Goal: Book appointment/travel/reservation

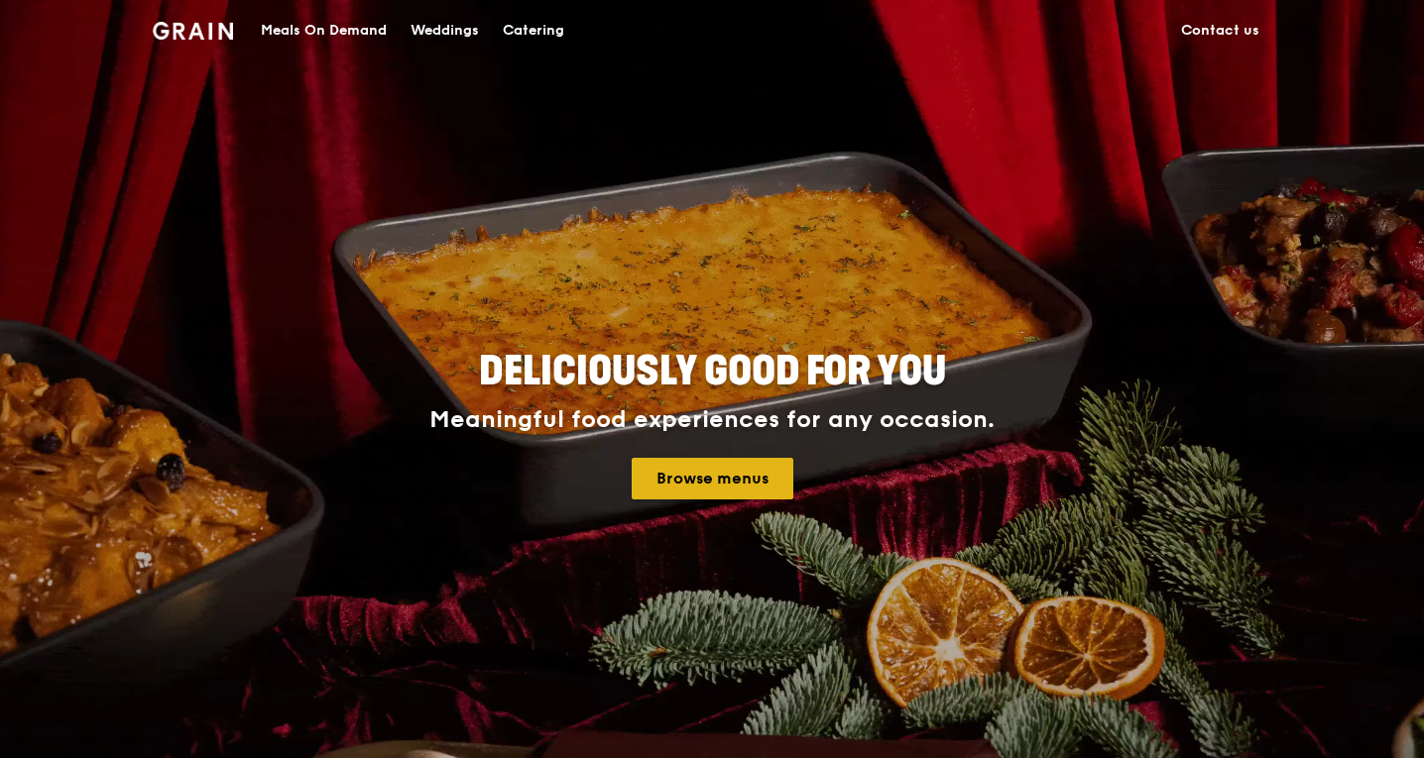
click at [703, 485] on link "Browse menus" at bounding box center [713, 479] width 162 height 42
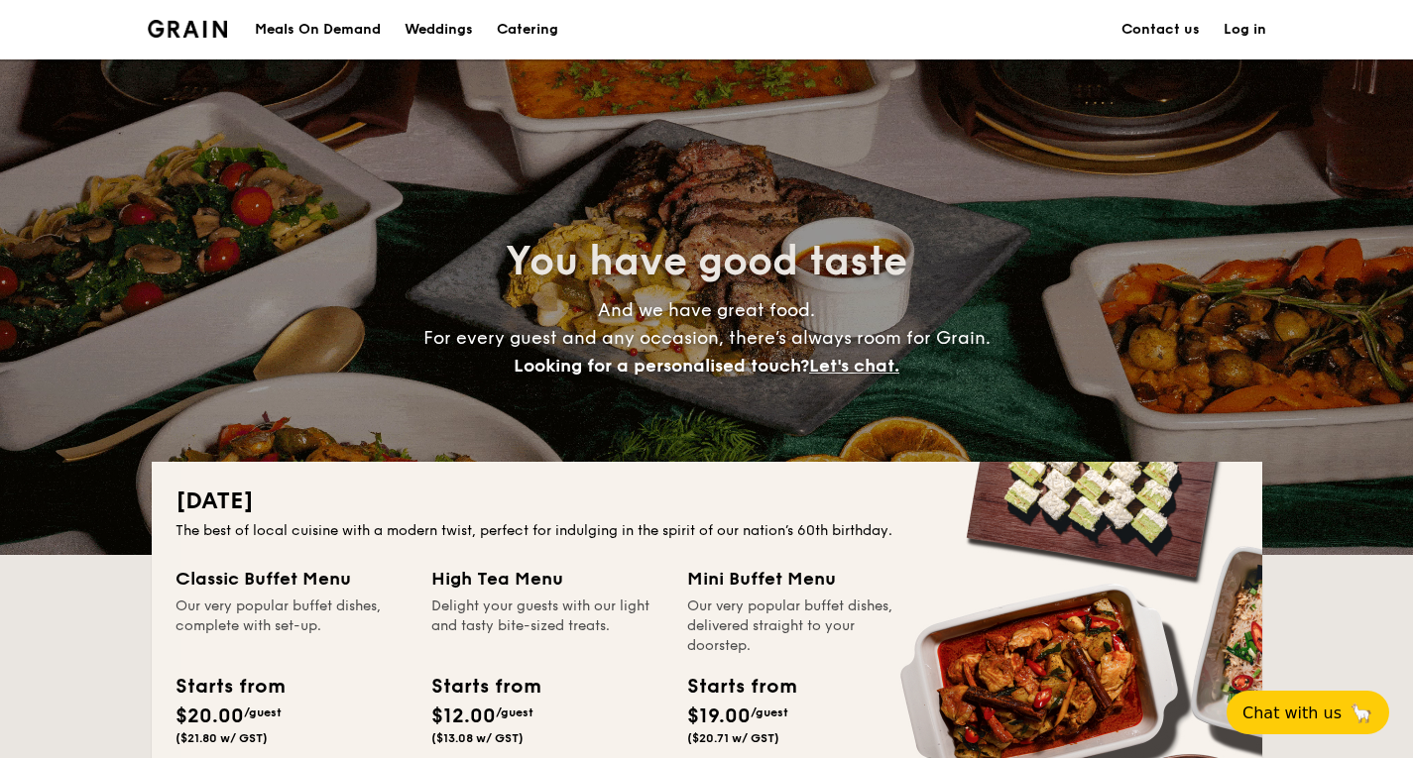
scroll to position [595, 0]
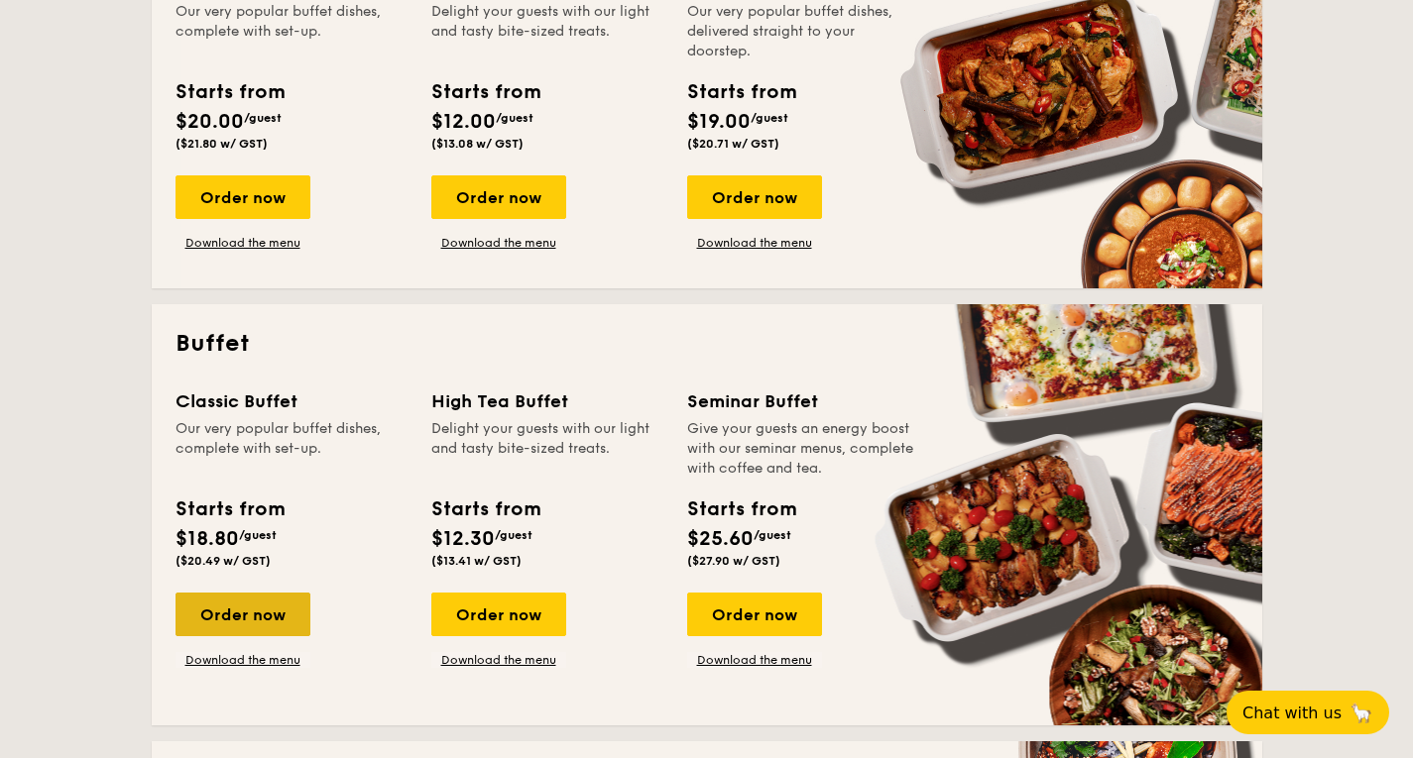
click at [254, 605] on div "Order now" at bounding box center [242, 615] width 135 height 44
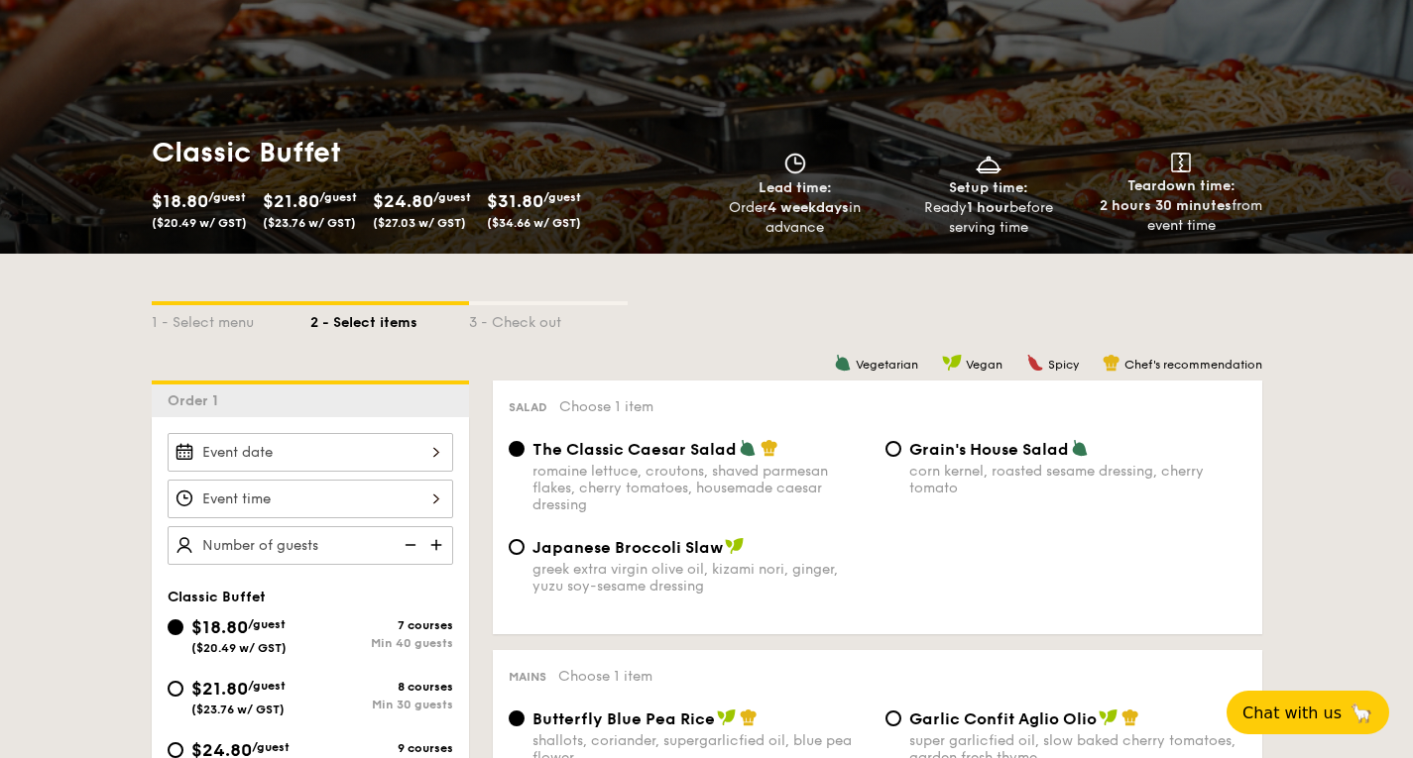
scroll to position [297, 0]
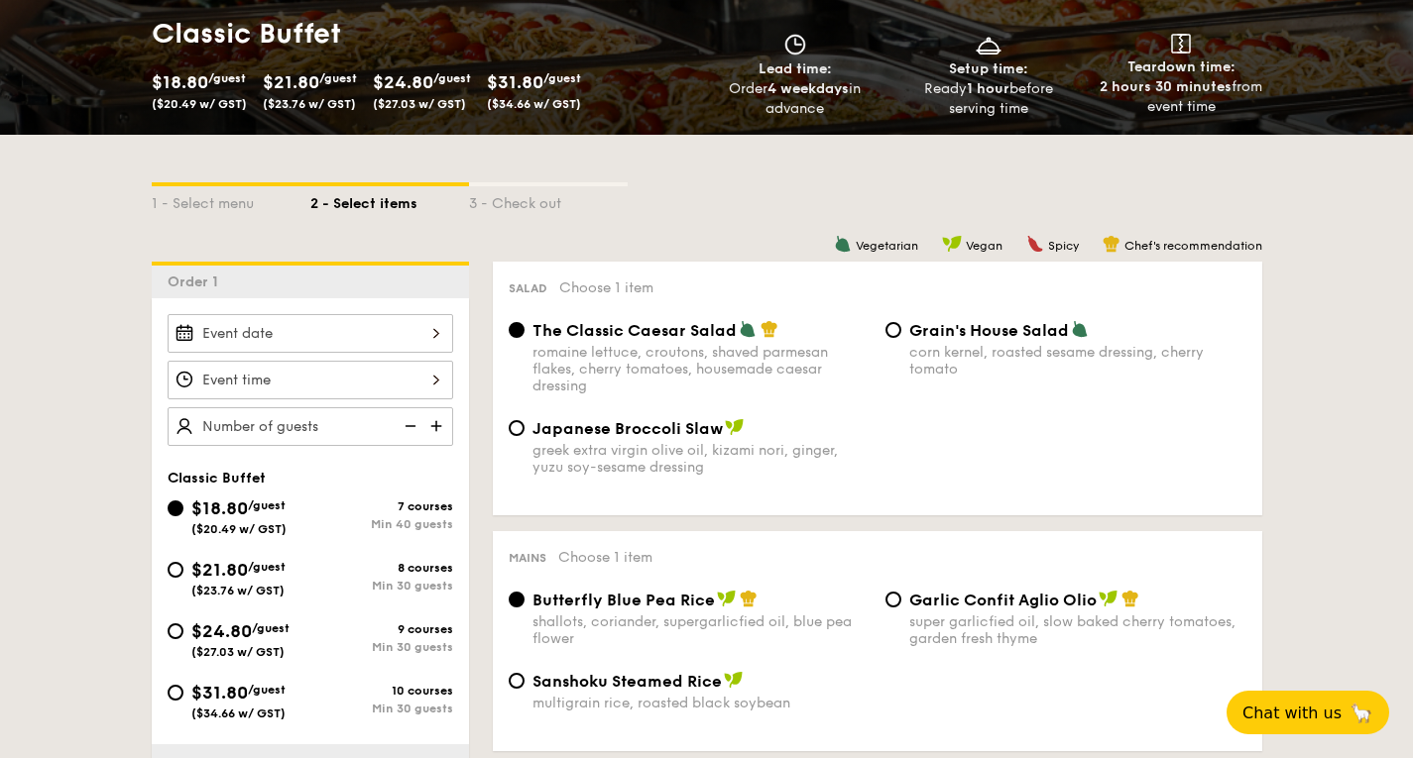
click at [360, 337] on div at bounding box center [311, 333] width 286 height 39
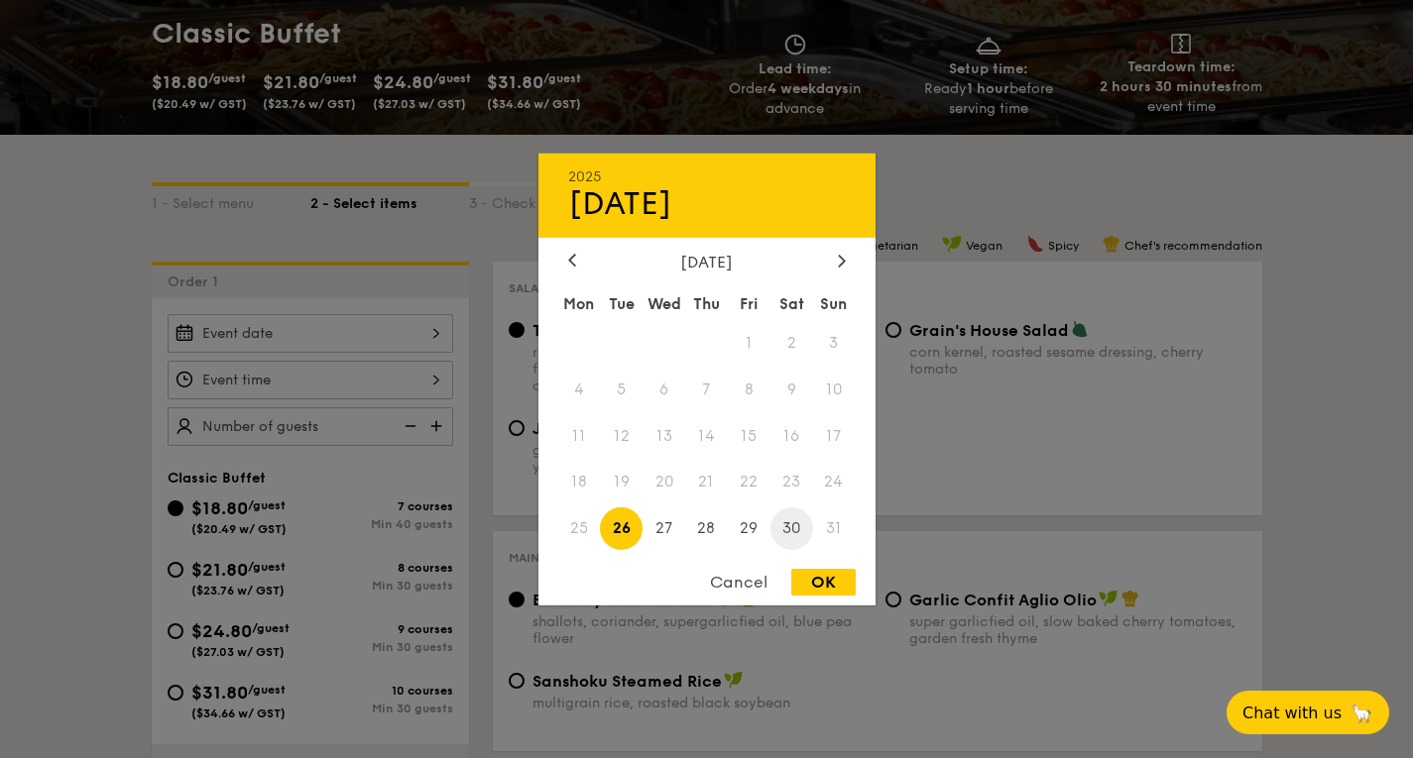
click at [794, 541] on span "30" at bounding box center [791, 529] width 43 height 43
click at [807, 586] on div "OK" at bounding box center [823, 582] width 64 height 27
type input "Aug 30, 2025"
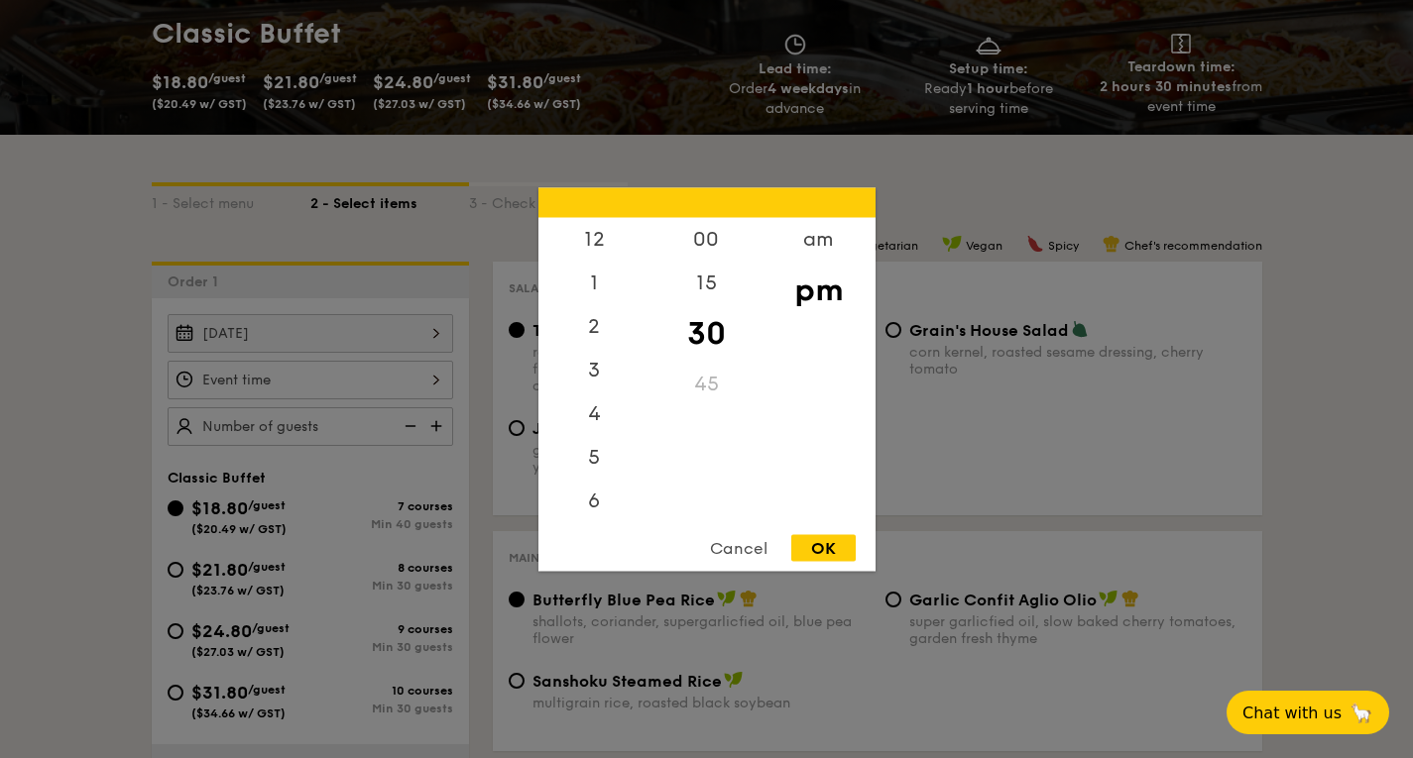
click at [346, 382] on div "12 1 2 3 4 5 6 7 8 9 10 11 00 15 30 45 am pm Cancel OK" at bounding box center [311, 380] width 286 height 39
click at [583, 498] on div "11" at bounding box center [594, 498] width 112 height 44
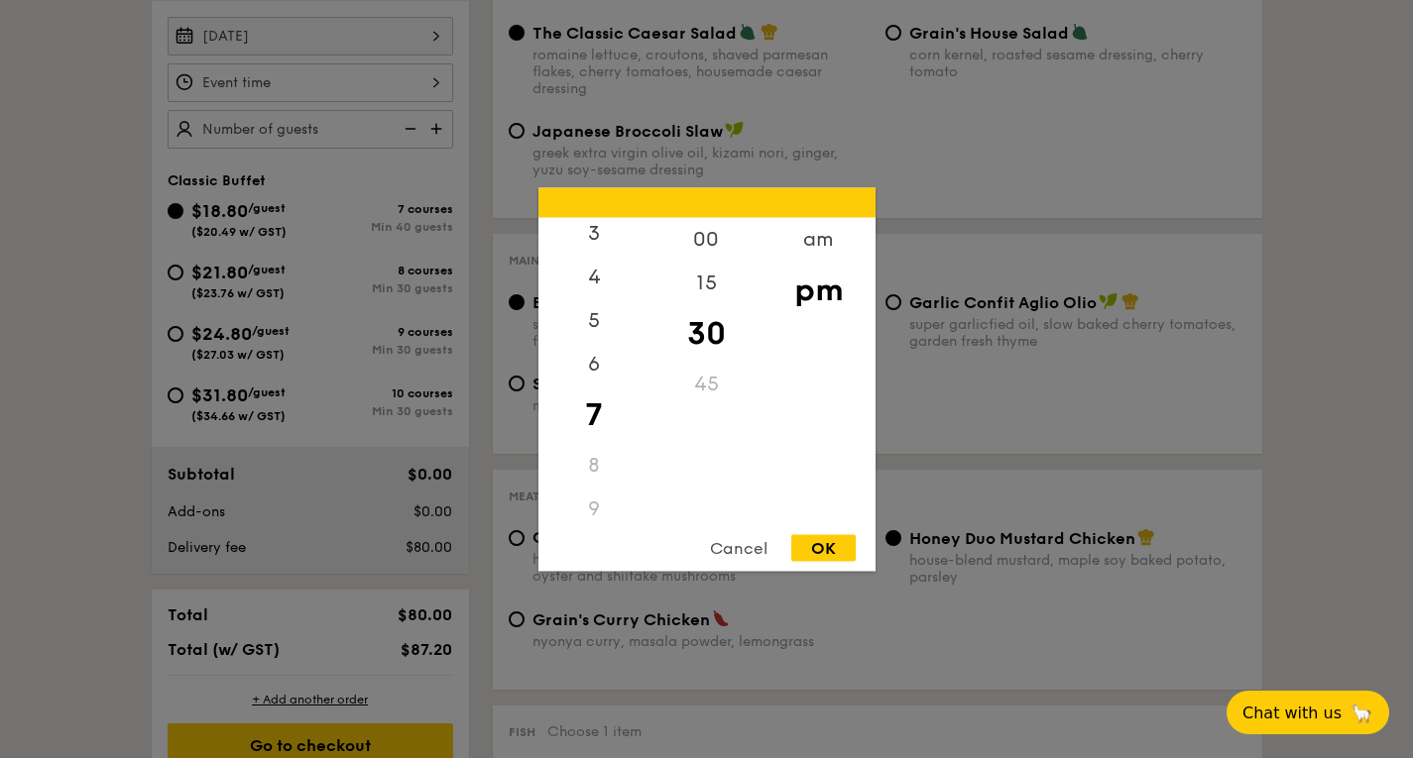
scroll to position [136, 0]
click at [808, 234] on div "am" at bounding box center [818, 246] width 112 height 58
click at [589, 493] on div "11" at bounding box center [594, 505] width 112 height 58
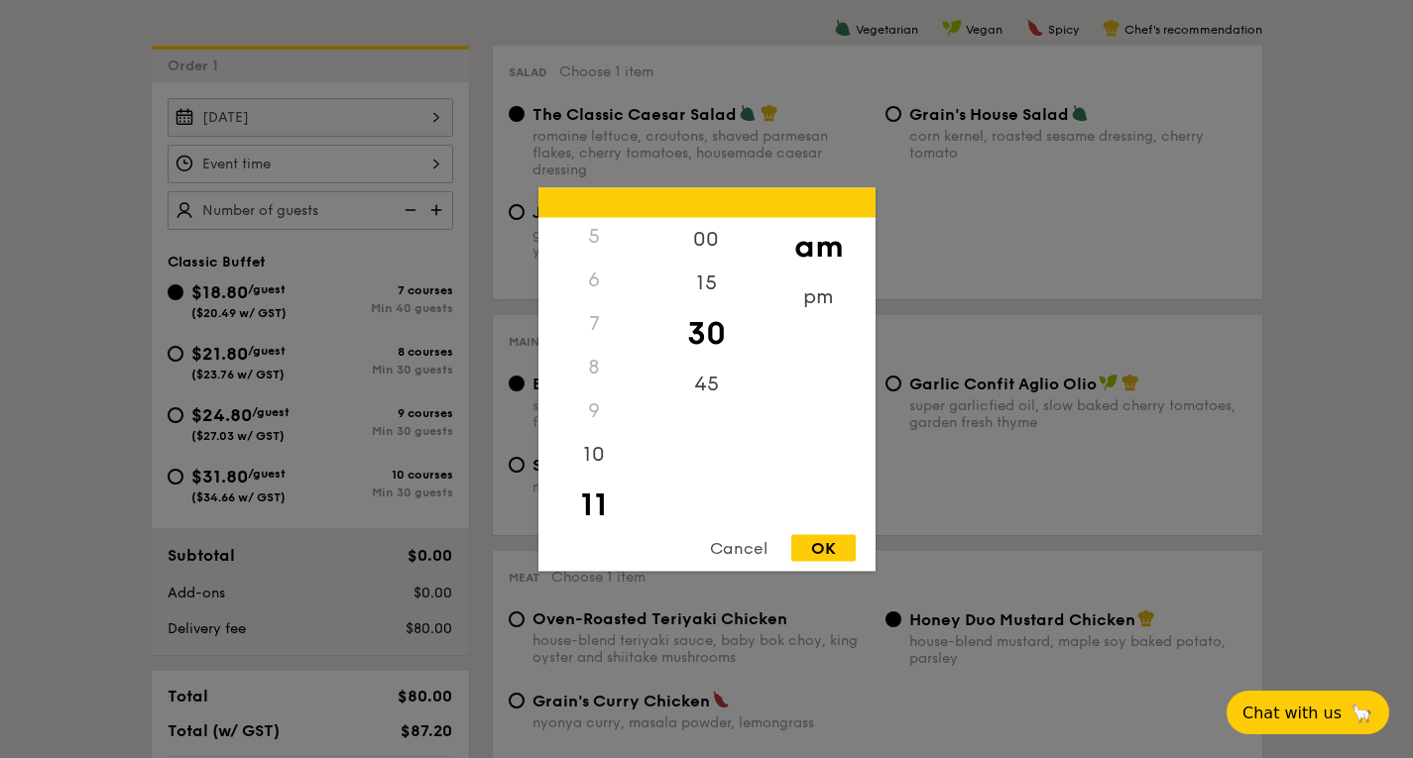
scroll to position [496, 0]
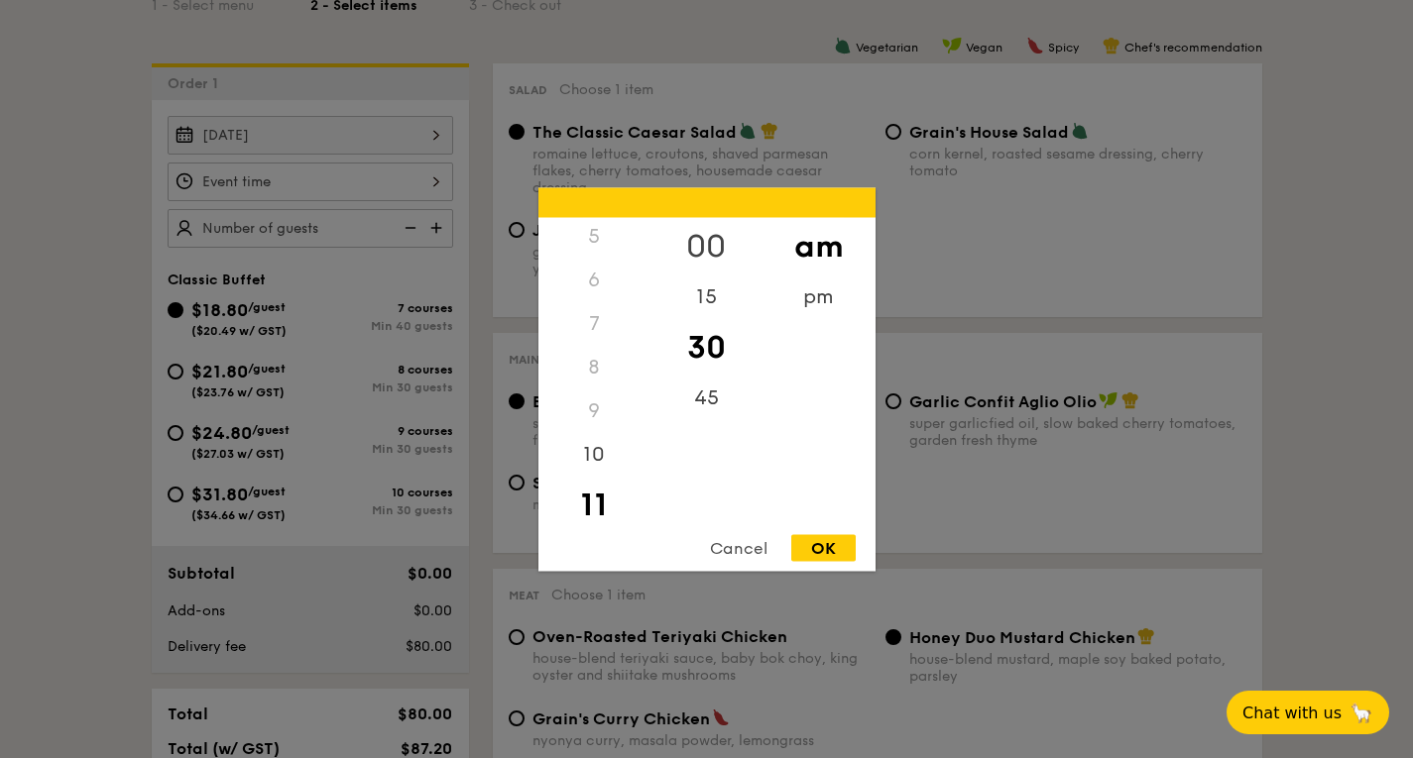
click at [706, 242] on div "00" at bounding box center [706, 246] width 112 height 58
click at [819, 542] on div "OK" at bounding box center [823, 547] width 64 height 27
type input "11:00AM"
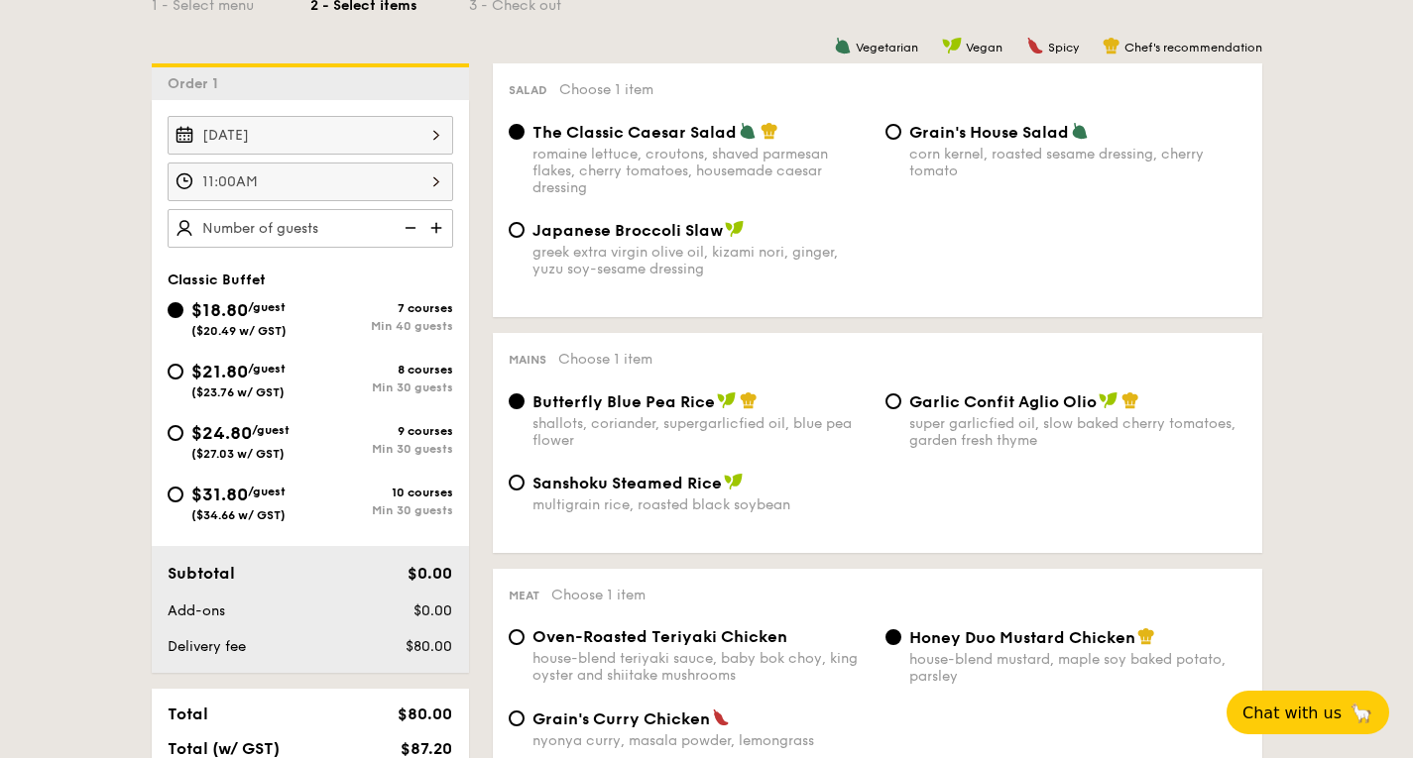
click at [438, 229] on img at bounding box center [438, 228] width 30 height 38
click at [401, 230] on img at bounding box center [409, 228] width 30 height 38
type input "40 guests"
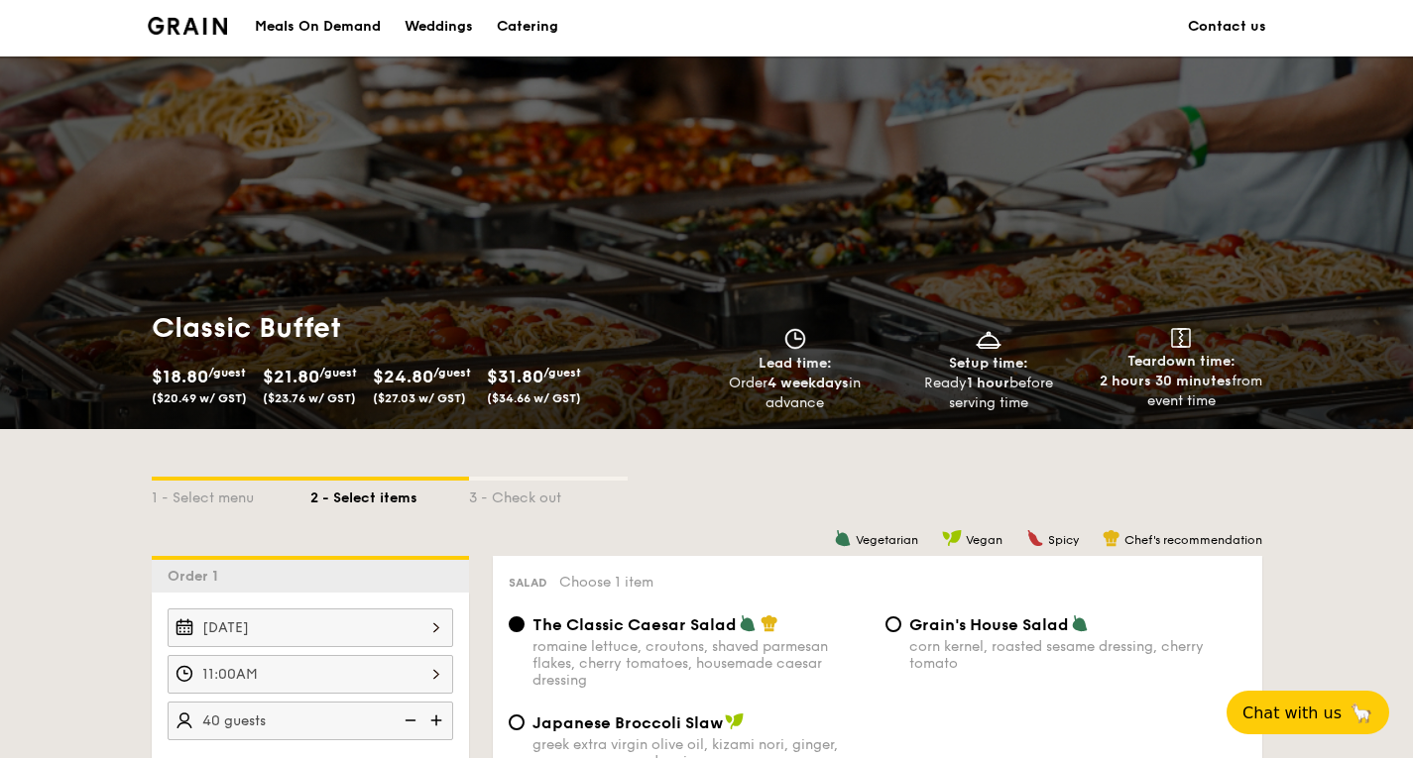
scroll to position [0, 0]
